Goal: Information Seeking & Learning: Learn about a topic

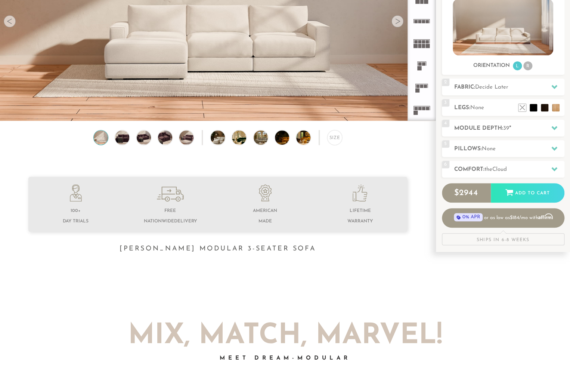
scroll to position [133, 0]
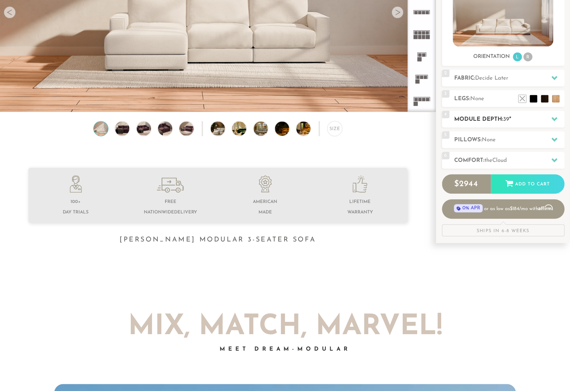
click at [553, 114] on div at bounding box center [555, 118] width 16 height 15
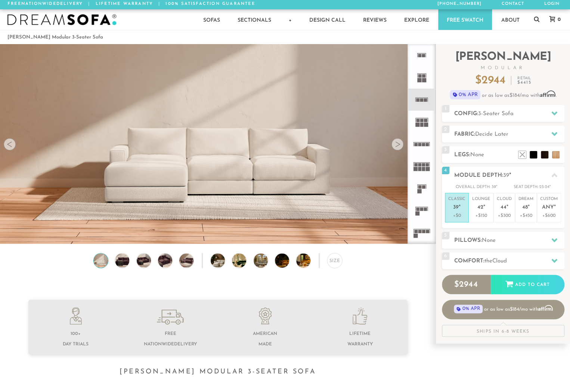
scroll to position [0, 0]
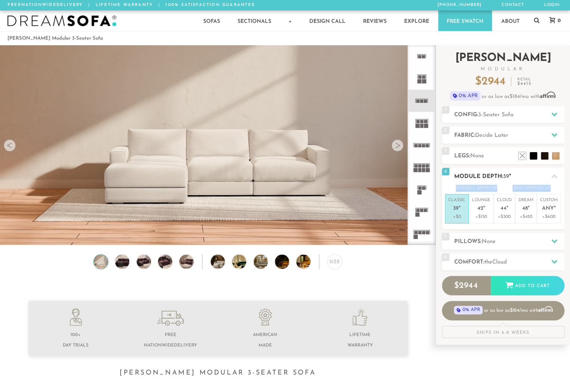
drag, startPoint x: 551, startPoint y: 190, endPoint x: 456, endPoint y: 190, distance: 95.3
click at [456, 190] on div "Overall Depth: 39 " Seat Depth: 23-24 "" at bounding box center [503, 188] width 123 height 7
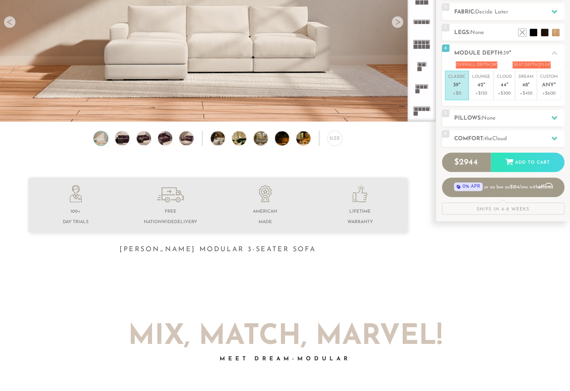
scroll to position [126, 0]
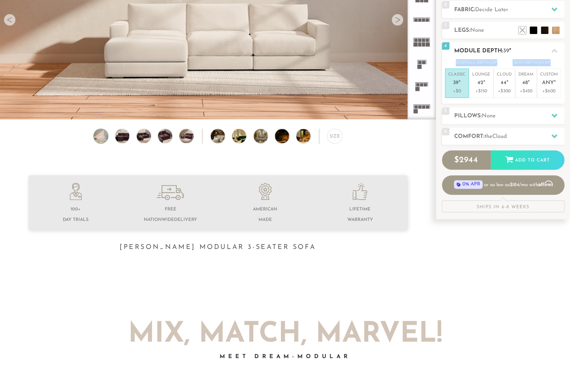
click at [479, 57] on div "4 Module Depth: 39 "" at bounding box center [503, 50] width 123 height 17
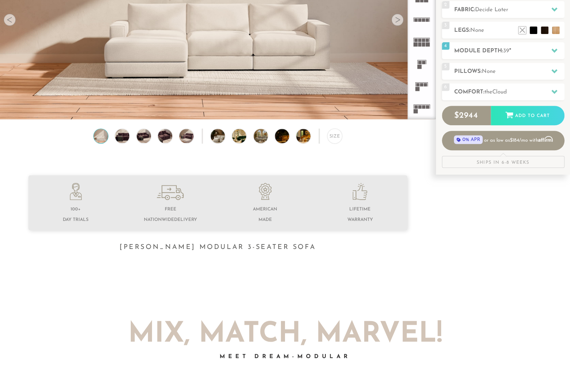
click at [465, 60] on div "Introducing [PERSON_NAME] Modular $ 2944 Retail $ 4415 $ 2944 Retail $ 4415 0% …" at bounding box center [503, 44] width 123 height 248
click at [471, 53] on h2 "Module Depth: 39 "" at bounding box center [510, 51] width 110 height 9
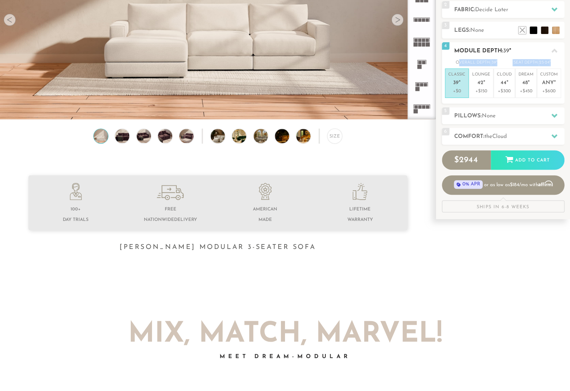
drag, startPoint x: 458, startPoint y: 60, endPoint x: 561, endPoint y: 65, distance: 102.6
click at [561, 65] on div "Overall Depth: 39 " Seat Depth: 23-24 "" at bounding box center [503, 62] width 123 height 7
copy div "verall Depth: 39 " Seat Depth: 23-24 ""
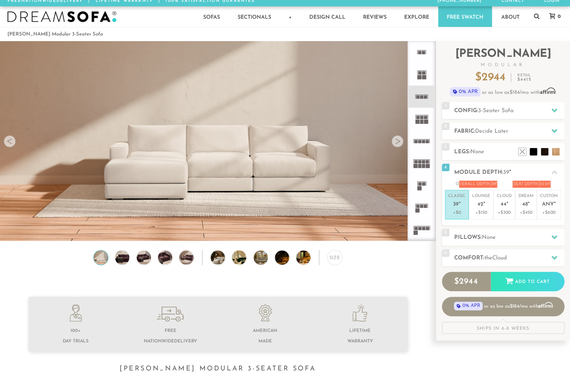
scroll to position [0, 0]
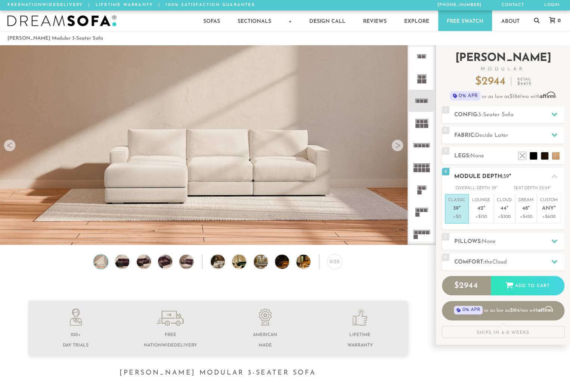
click at [515, 173] on h2 "Module Depth: 39 "" at bounding box center [510, 176] width 110 height 9
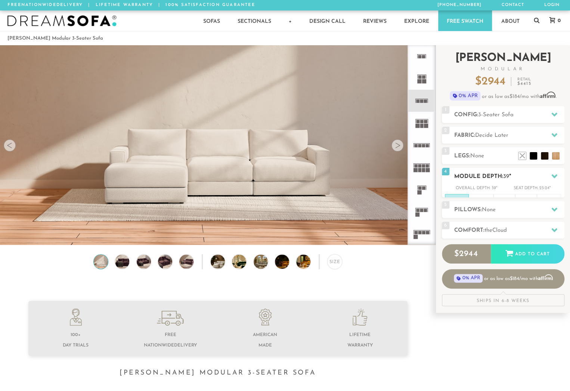
click at [515, 173] on h2 "Module Depth: 39 "" at bounding box center [510, 176] width 110 height 9
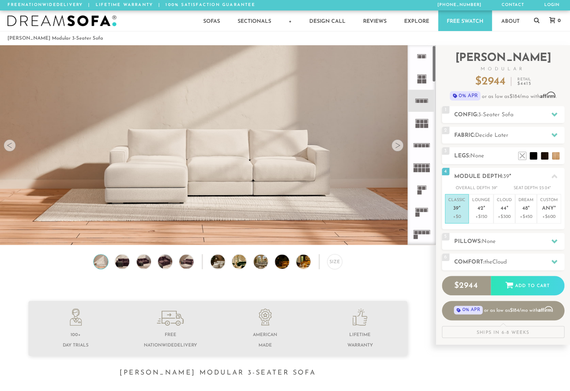
click at [413, 258] on div "Size" at bounding box center [218, 263] width 436 height 19
click at [485, 206] on p "Lounge 42 "" at bounding box center [482, 205] width 18 height 16
click at [455, 207] on span "39" at bounding box center [456, 209] width 6 height 6
click at [479, 209] on span "42" at bounding box center [481, 209] width 6 height 6
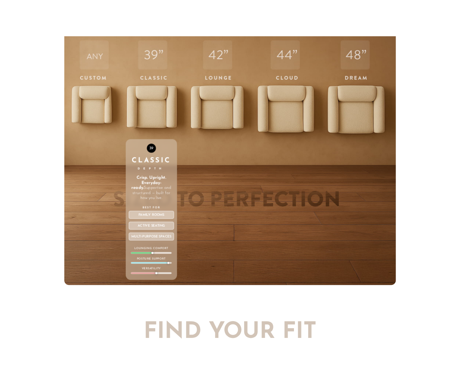
scroll to position [2547, 0]
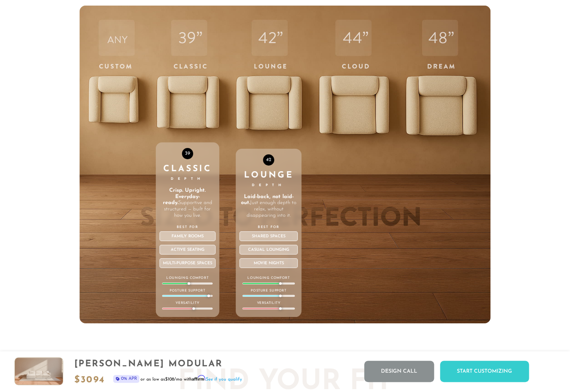
click at [281, 108] on div "42 Lounge Depth Laid-back, not laid-out. Just enough depth to relax, without di…" at bounding box center [269, 165] width 66 height 318
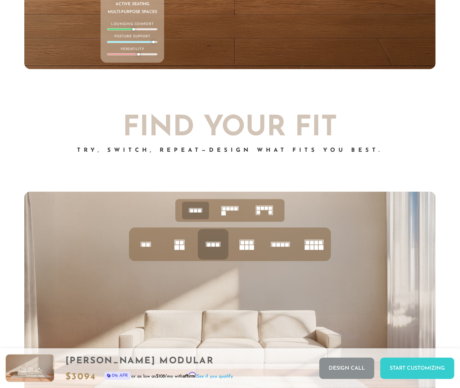
scroll to position [0, 0]
